Goal: Transaction & Acquisition: Purchase product/service

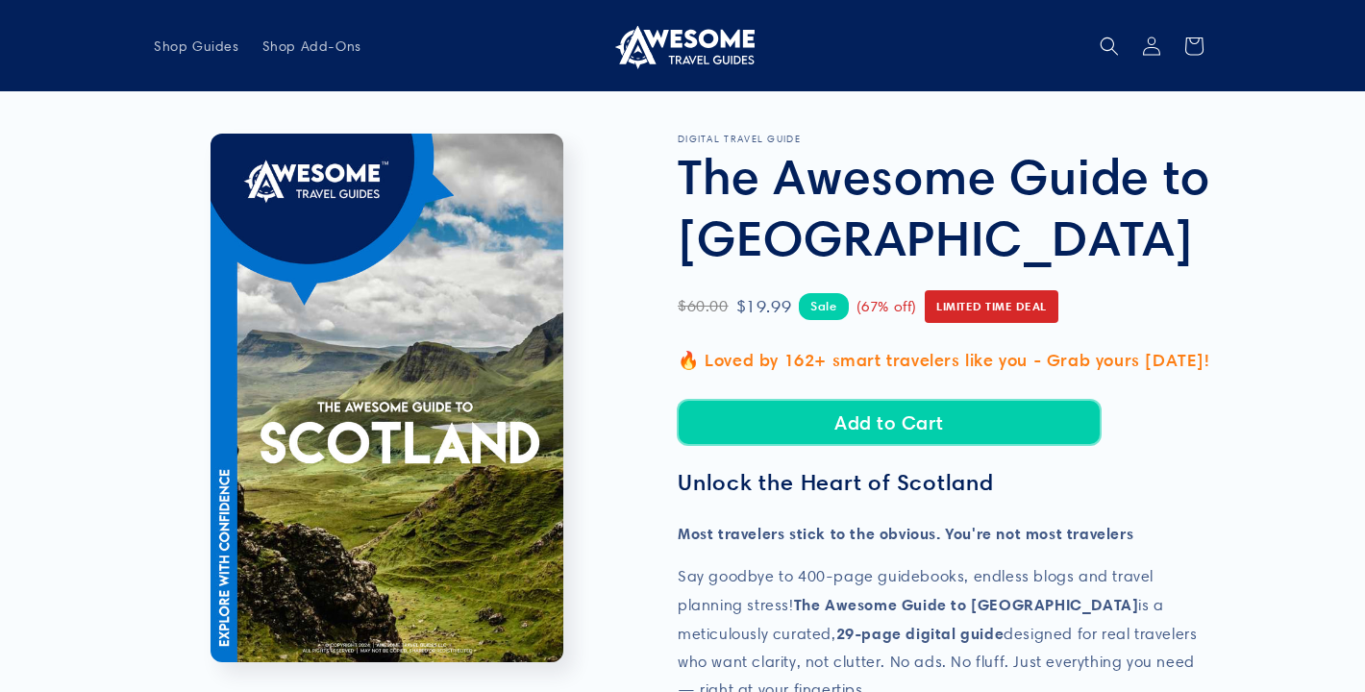
click at [906, 426] on button "Add to Cart" at bounding box center [889, 422] width 423 height 45
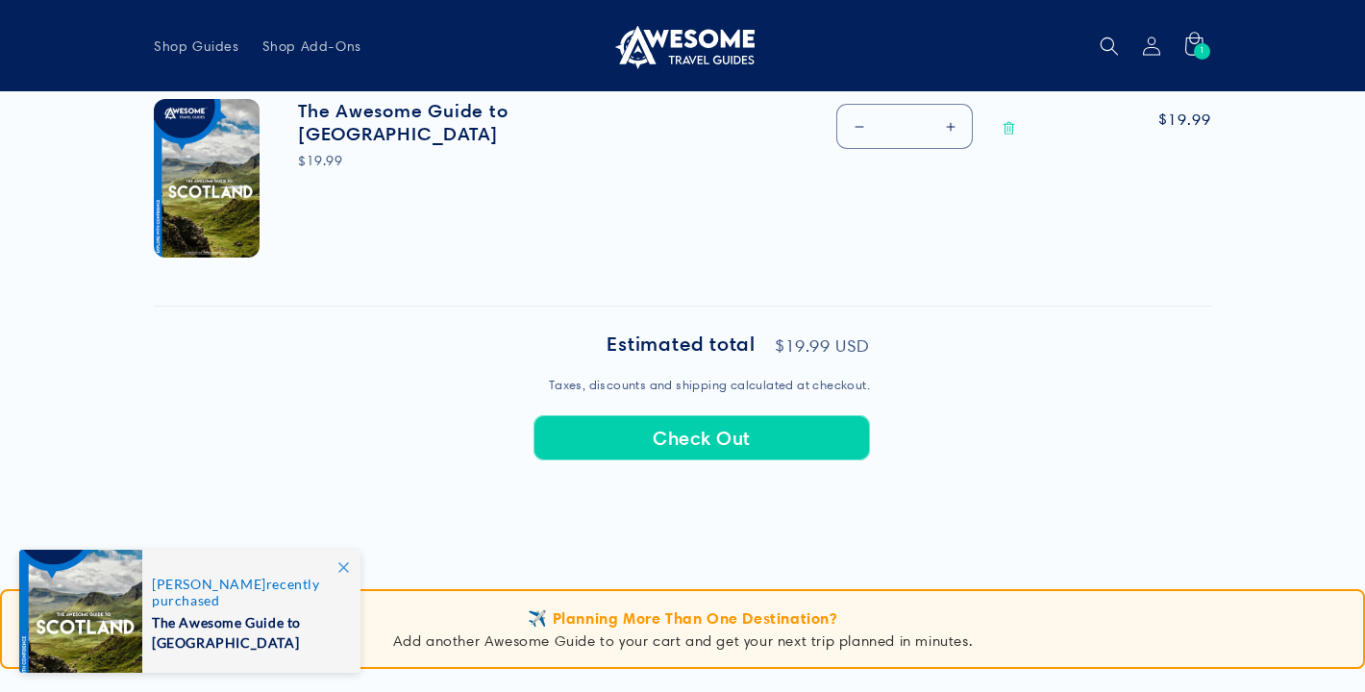
scroll to position [680, 0]
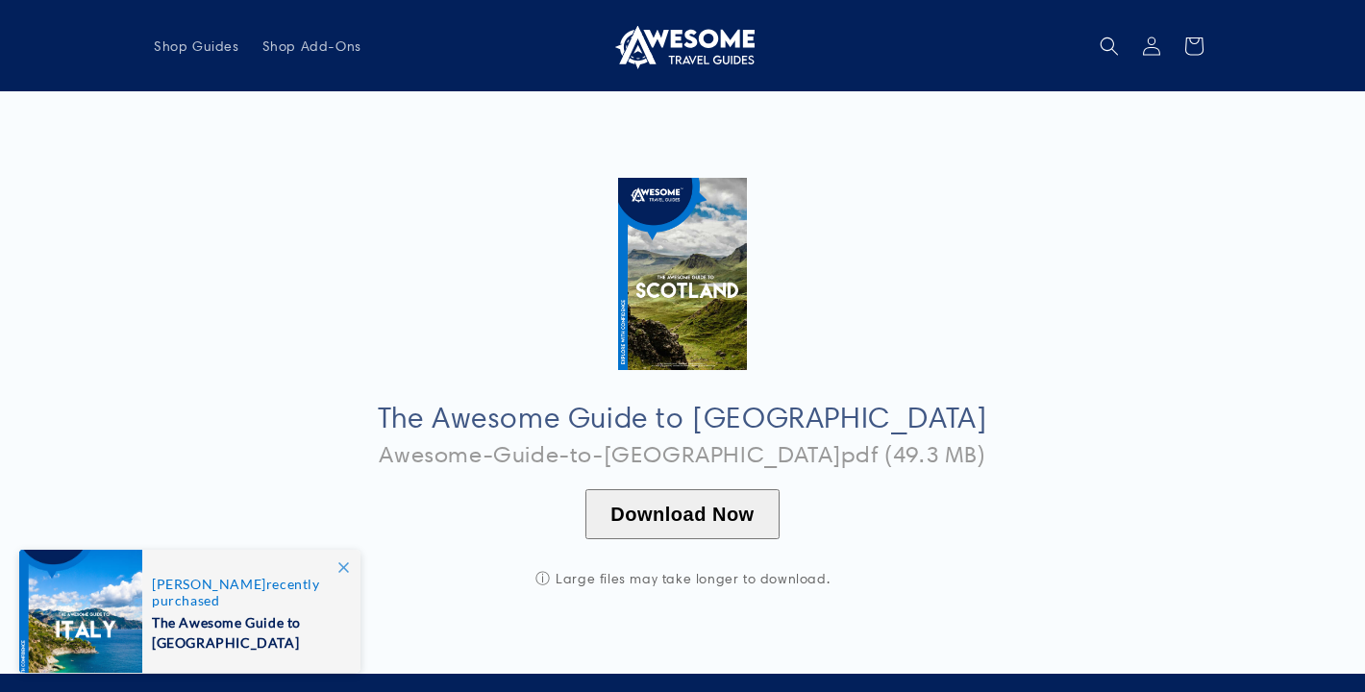
click at [681, 518] on button "Download Now" at bounding box center [681, 514] width 193 height 50
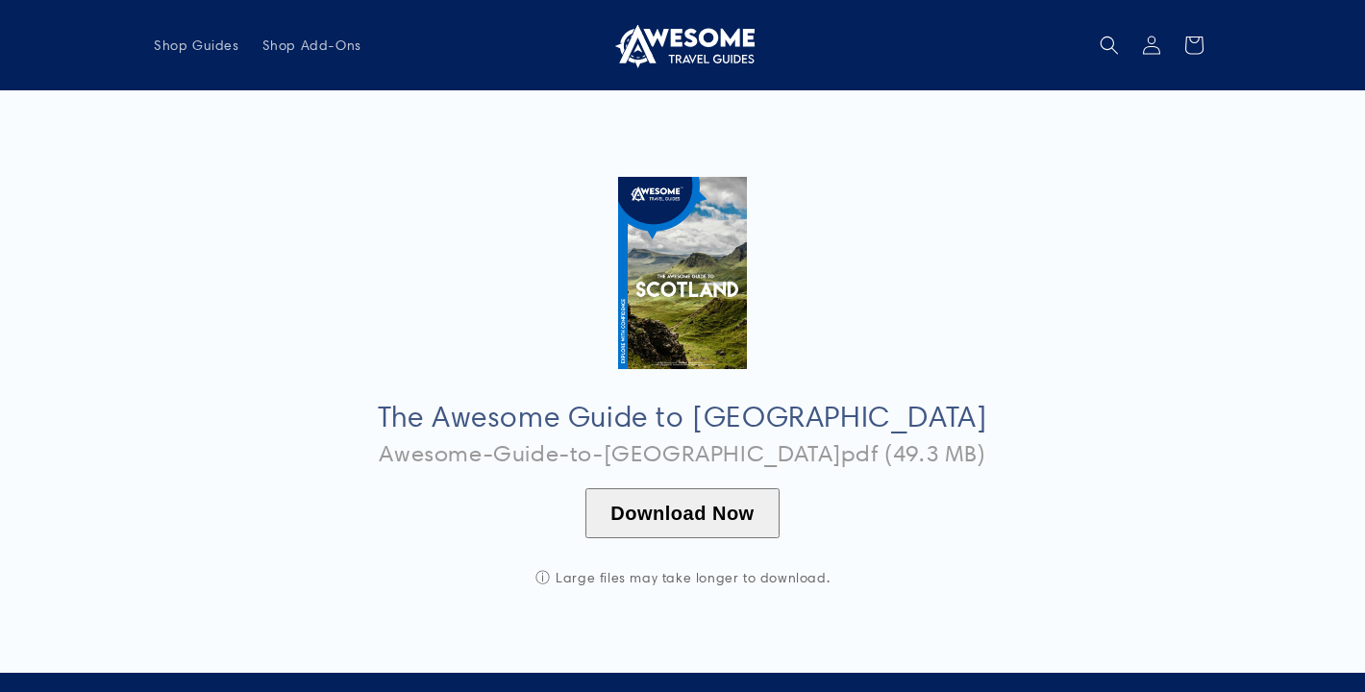
scroll to position [3, 0]
